Goal: Navigation & Orientation: Find specific page/section

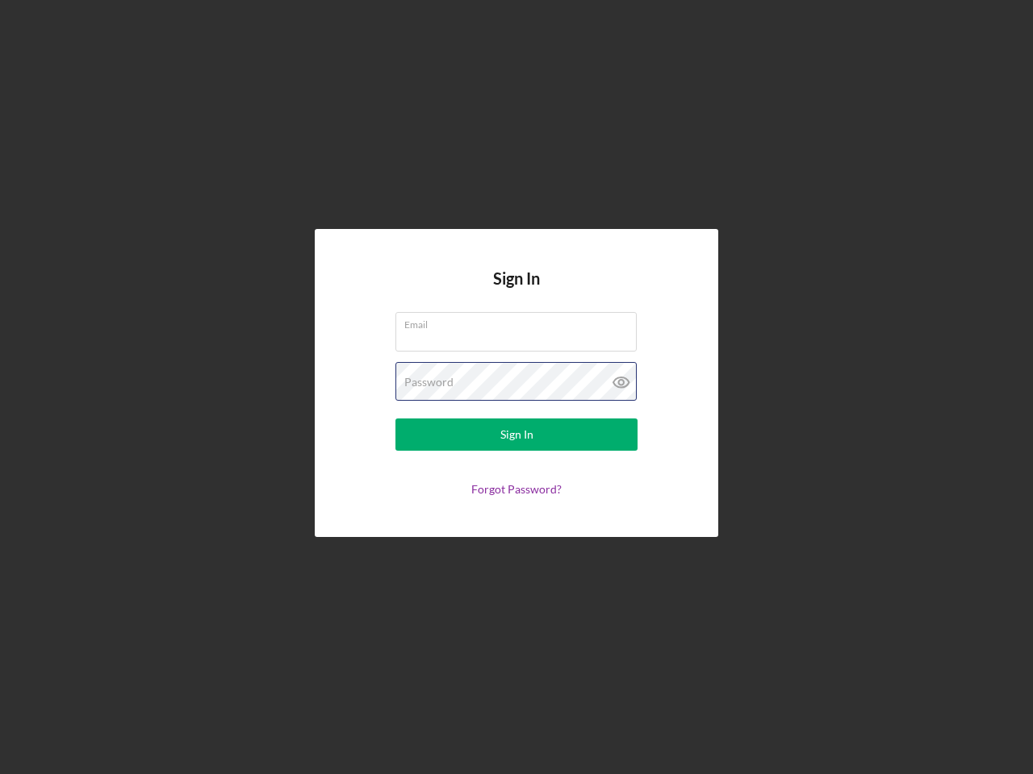
click at [516, 387] on div "Password" at bounding box center [516, 382] width 242 height 40
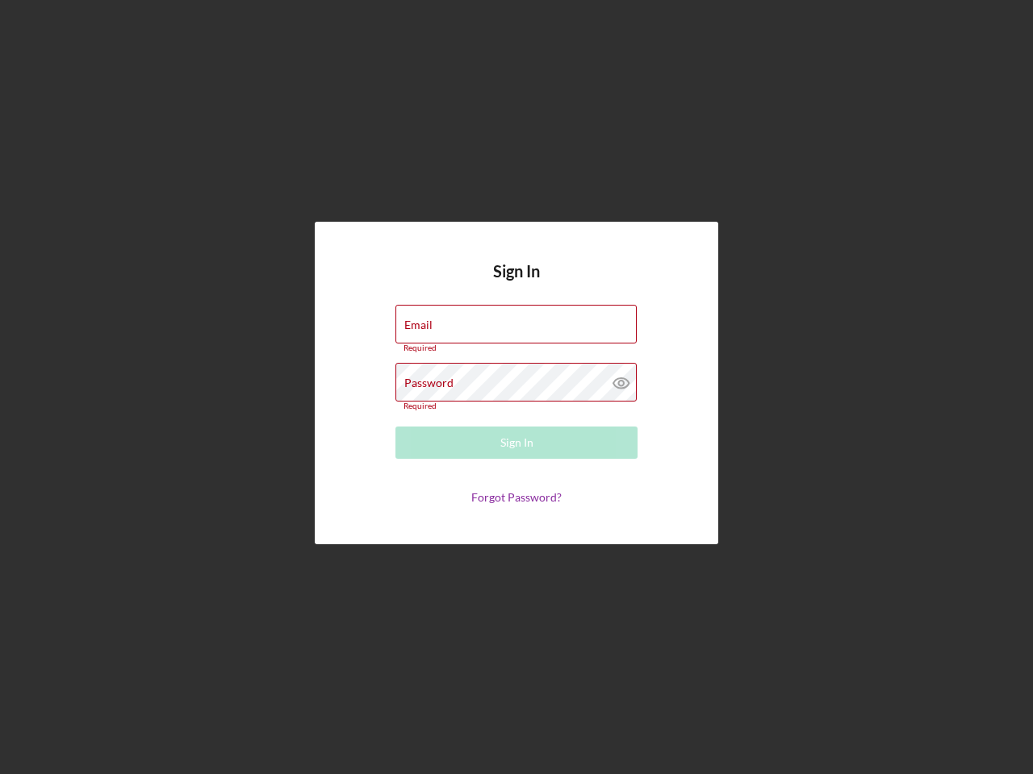
click at [621, 382] on icon at bounding box center [621, 383] width 40 height 40
